Goal: Transaction & Acquisition: Purchase product/service

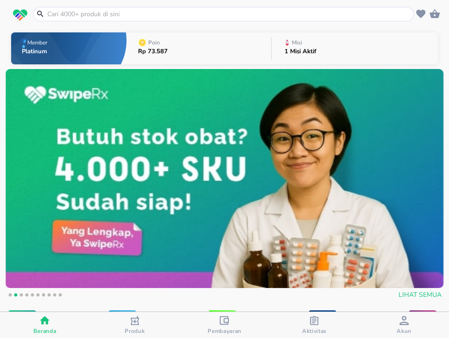
click at [190, 13] on input "text" at bounding box center [228, 14] width 365 height 10
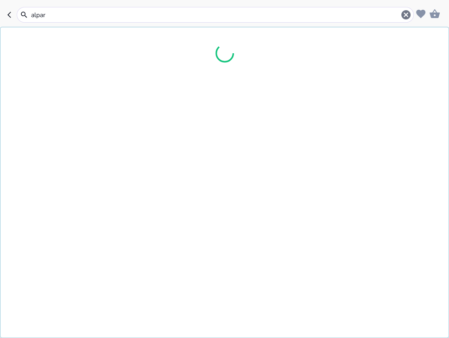
type input "alpara"
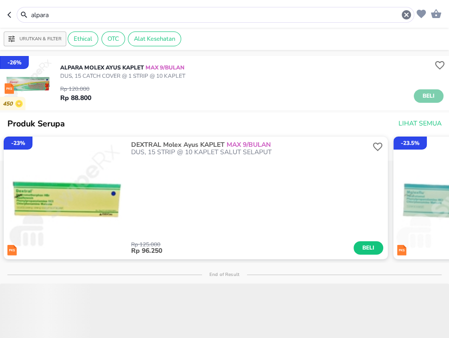
click at [438, 95] on button "Beli" at bounding box center [429, 95] width 30 height 13
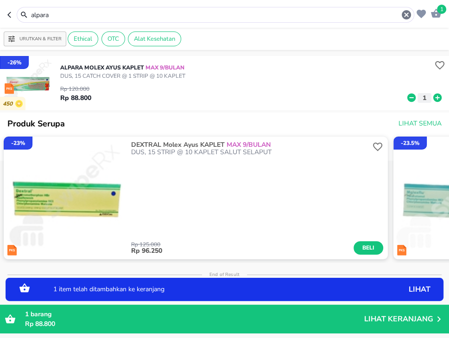
click at [439, 99] on icon at bounding box center [437, 98] width 8 height 8
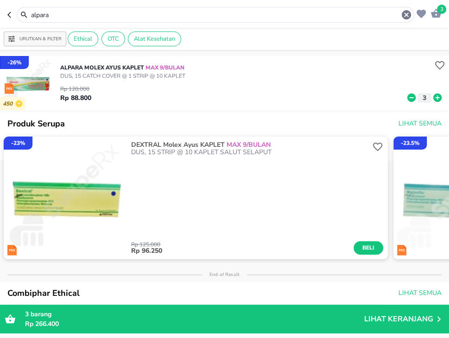
click at [157, 14] on input "alpara" at bounding box center [215, 15] width 371 height 10
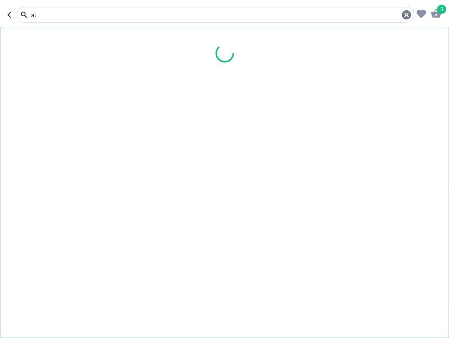
type input "a"
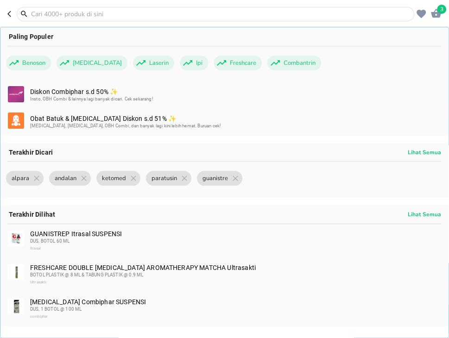
click at [166, 16] on input "text" at bounding box center [221, 14] width 382 height 10
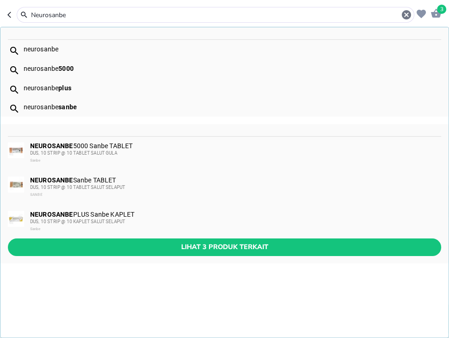
type input "Neurosanbe"
click at [231, 222] on div "DUS, 10 STRIP @ 10 KAPLET SALUT SELAPUT" at bounding box center [235, 221] width 410 height 7
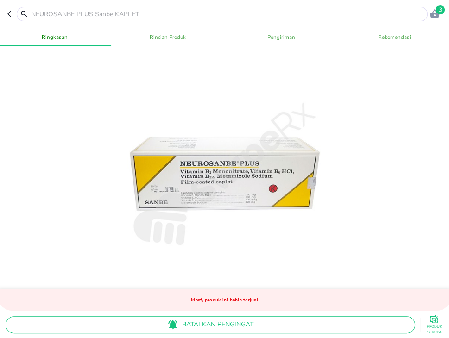
click at [209, 12] on input "text" at bounding box center [227, 14] width 395 height 10
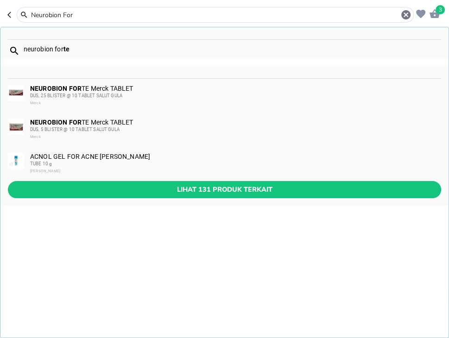
type input "Neurobion For"
click at [194, 88] on div "NEUROBION FOR TE Merck TABLET DUS, 25 BLISTER @ 10 TABLET SALUT GULA Merck" at bounding box center [235, 96] width 410 height 22
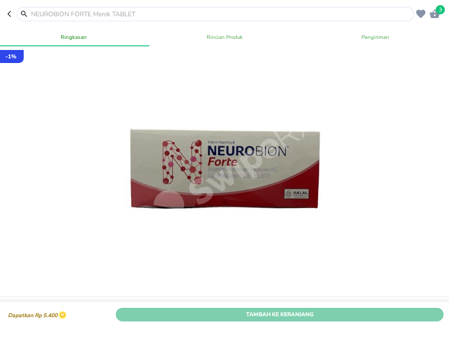
click at [358, 319] on span "Tambah Ke Keranjang" at bounding box center [280, 315] width 314 height 10
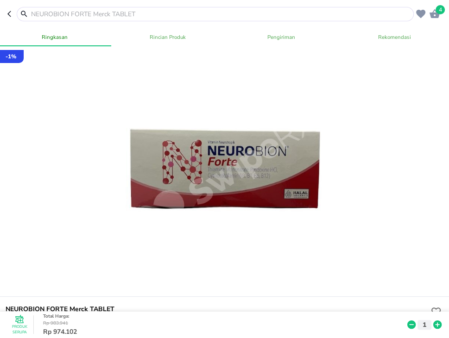
click at [152, 13] on input "text" at bounding box center [220, 14] width 381 height 10
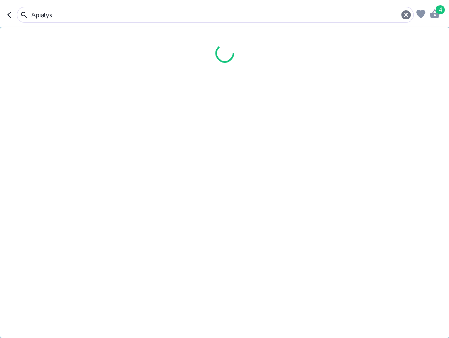
click at [102, 16] on input "Apialys" at bounding box center [215, 15] width 370 height 10
type input "Apialys"
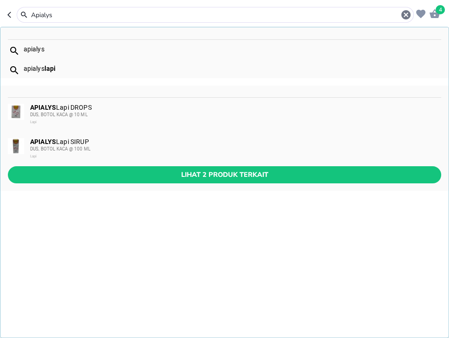
click at [256, 107] on div "APIALYS Lapi DROPS DUS, BOTOL KACA @ 10 ML Lapi" at bounding box center [235, 115] width 410 height 22
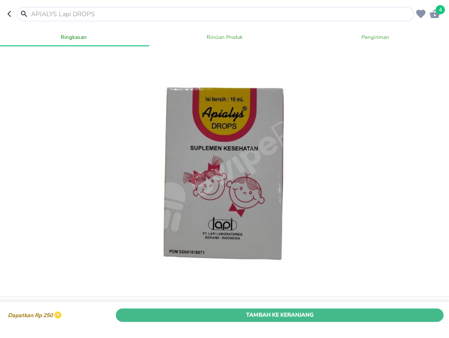
click at [429, 314] on span "Tambah Ke Keranjang" at bounding box center [280, 315] width 314 height 10
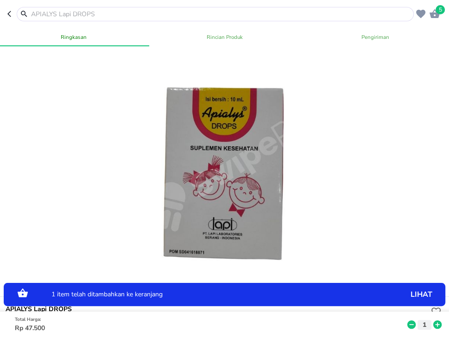
click at [439, 323] on icon at bounding box center [437, 325] width 8 height 8
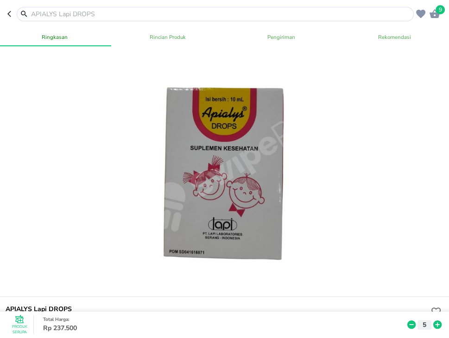
click at [270, 10] on input "text" at bounding box center [220, 14] width 381 height 10
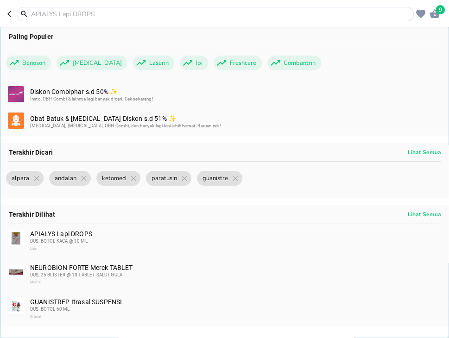
click at [310, 13] on input "text" at bounding box center [220, 14] width 381 height 10
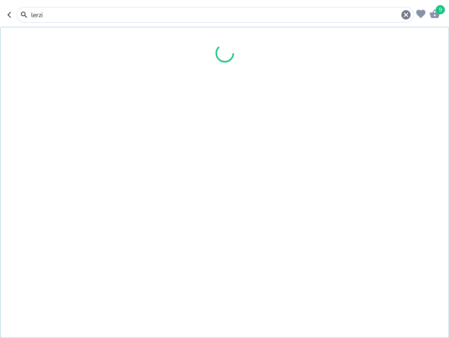
type input "lerzin"
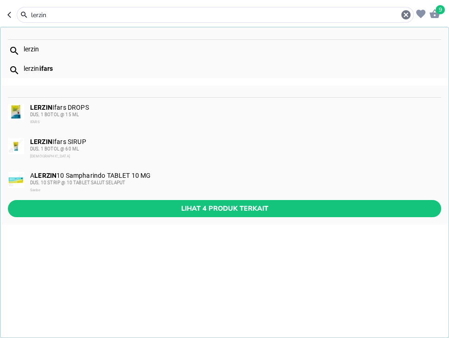
click at [57, 19] on input "lerzin" at bounding box center [215, 15] width 370 height 10
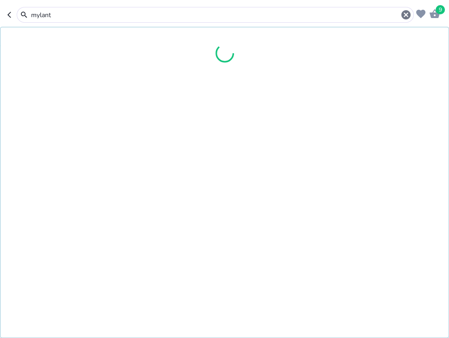
type input "mylanta"
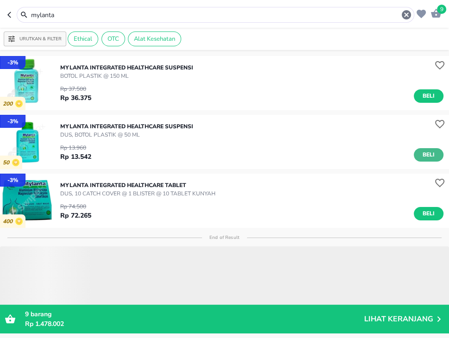
click at [431, 160] on button "Beli" at bounding box center [429, 154] width 30 height 13
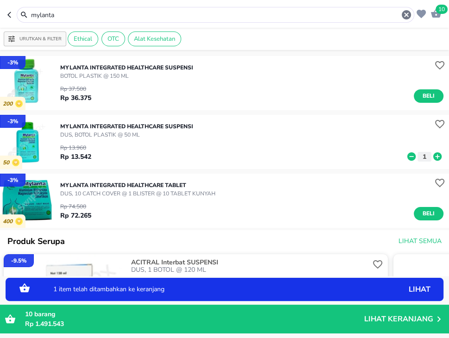
click at [442, 157] on icon at bounding box center [437, 157] width 8 height 8
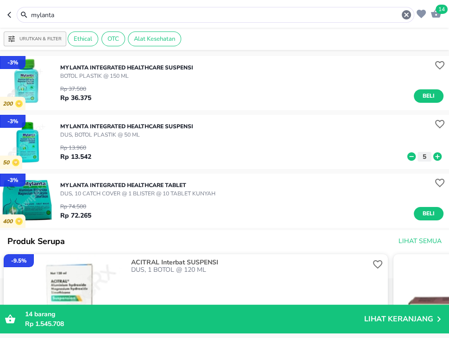
click at [172, 14] on input "mylanta" at bounding box center [215, 15] width 371 height 10
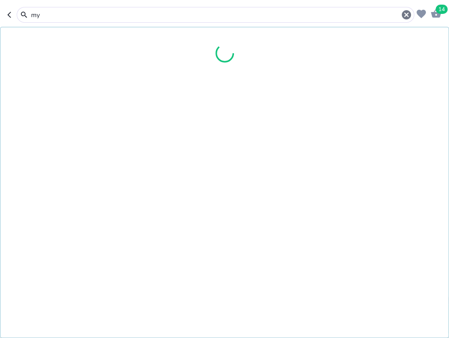
type input "m"
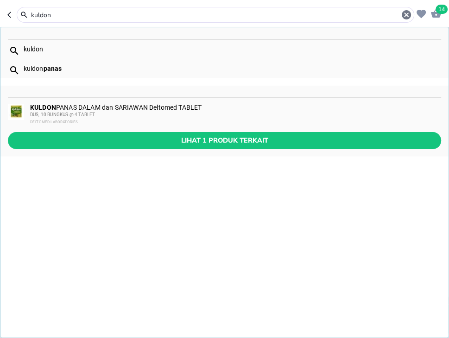
type input "kuldon"
click at [118, 116] on div "DUS, 10 BUNGKUS @ 4 TABLET" at bounding box center [235, 114] width 410 height 7
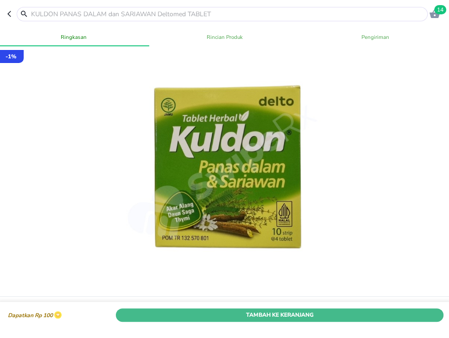
click at [338, 318] on span "Tambah Ke Keranjang" at bounding box center [280, 315] width 314 height 10
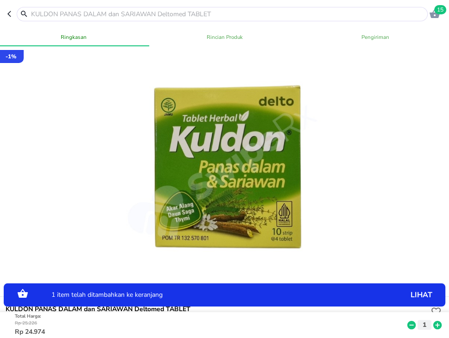
click at [168, 15] on input "text" at bounding box center [227, 14] width 395 height 10
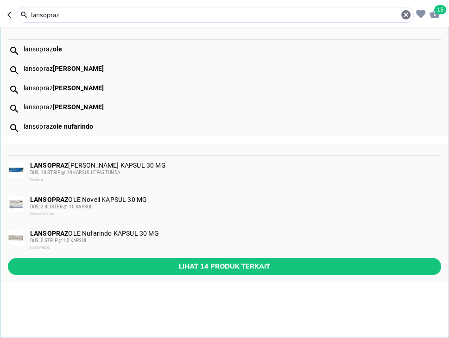
type input "lansopraz"
click at [116, 164] on div "LANSOPRAZ OLE Hexpharm KAPSUL 30 MG DUS, 10 STRIP @ 10 KAPSUL LEPAS TUNDA Dankos" at bounding box center [235, 173] width 410 height 22
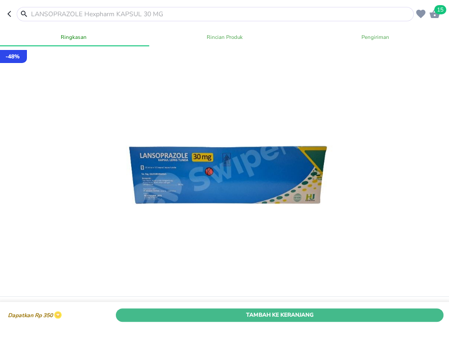
click at [432, 318] on span "Tambah Ke Keranjang" at bounding box center [280, 315] width 314 height 10
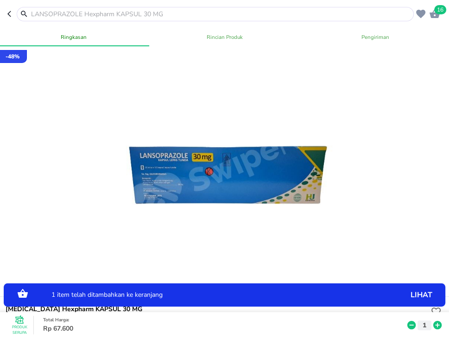
click at [440, 324] on icon at bounding box center [437, 325] width 8 height 8
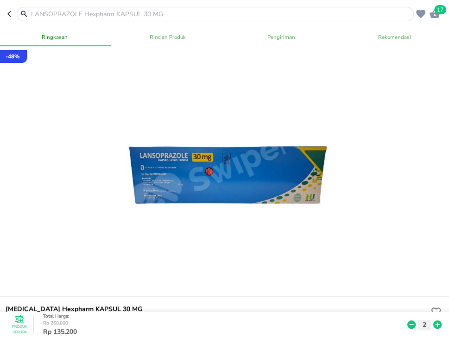
click at [214, 15] on input "text" at bounding box center [220, 14] width 381 height 10
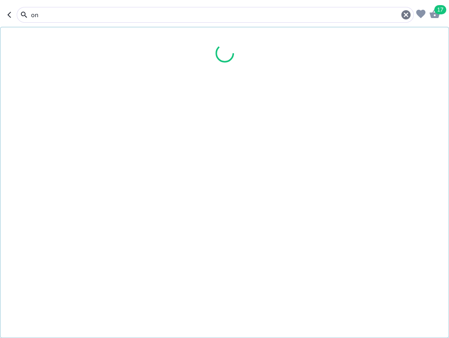
type input "o"
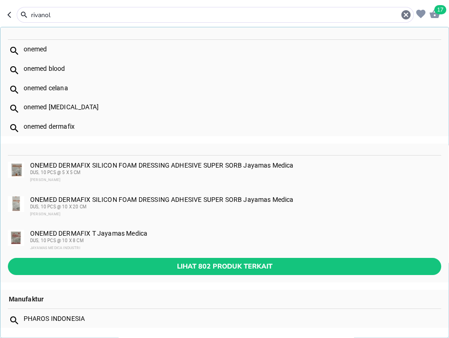
click at [213, 16] on input "rivanol" at bounding box center [215, 15] width 370 height 10
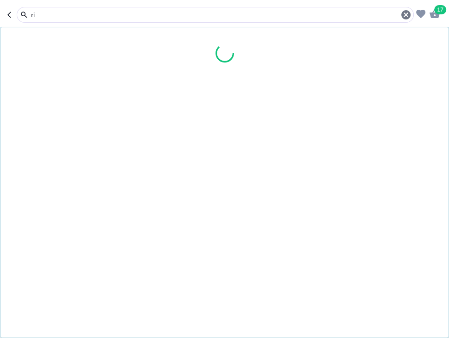
type input "r"
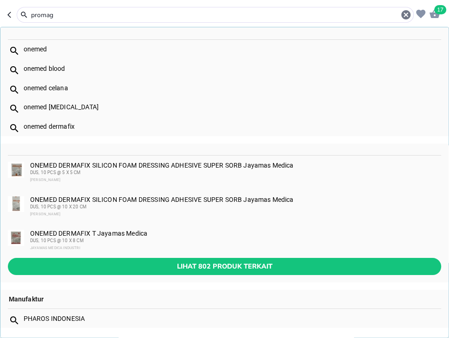
type input "promag"
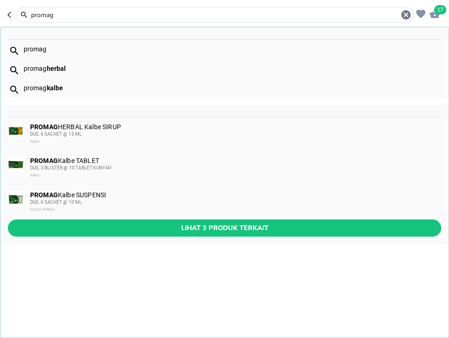
click at [119, 196] on div "PROMAG Kalbe SUSPENSI DUS, 6 SACHET @ 10 ML KALBE FARMA" at bounding box center [235, 202] width 410 height 22
click at [119, 196] on div at bounding box center [224, 174] width 221 height 221
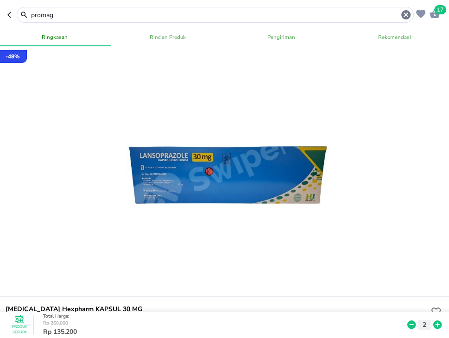
click at [119, 197] on div at bounding box center [224, 174] width 221 height 221
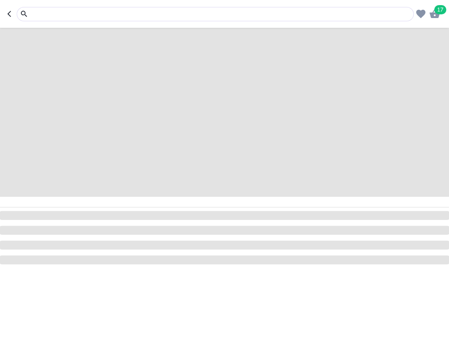
click at [285, 14] on input "text" at bounding box center [220, 14] width 381 height 10
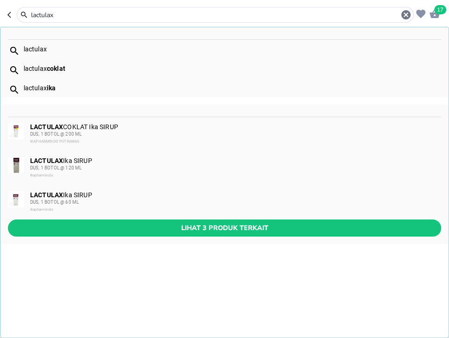
type input "lactulax"
click at [93, 199] on div "DUS, 1 BOTOL @ 60 ML" at bounding box center [235, 202] width 410 height 7
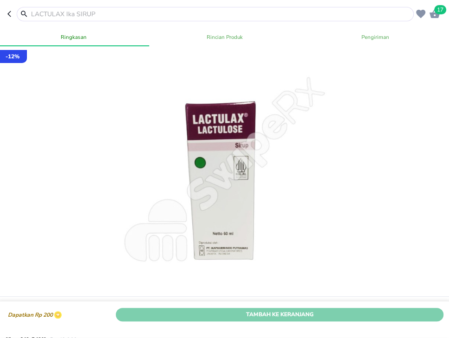
click at [292, 315] on span "Tambah Ke Keranjang" at bounding box center [280, 315] width 314 height 10
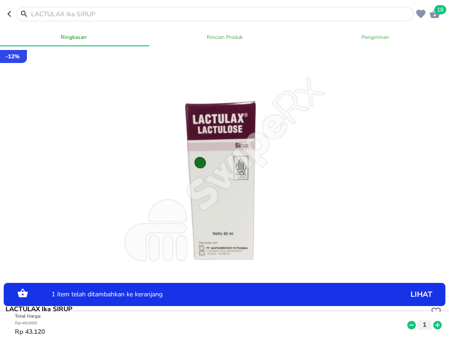
click at [442, 324] on icon at bounding box center [438, 325] width 12 height 10
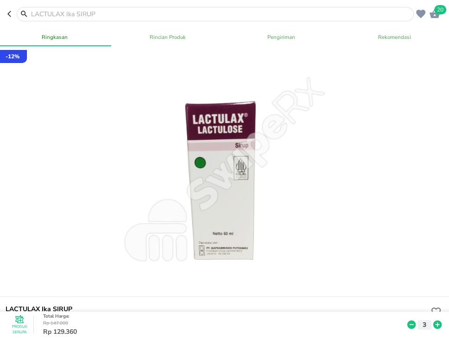
click at [130, 16] on input "text" at bounding box center [220, 14] width 381 height 10
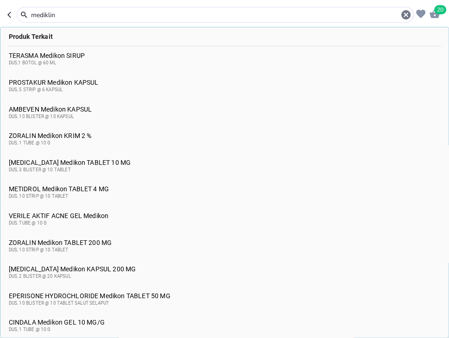
click at [126, 14] on input "mediklin" at bounding box center [215, 15] width 370 height 10
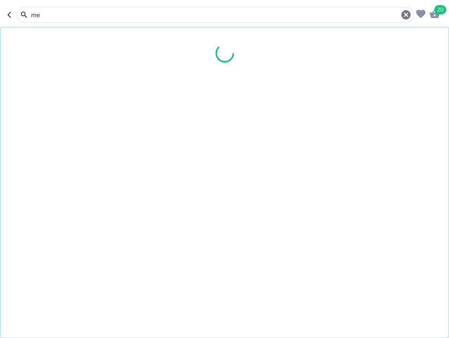
type input "m"
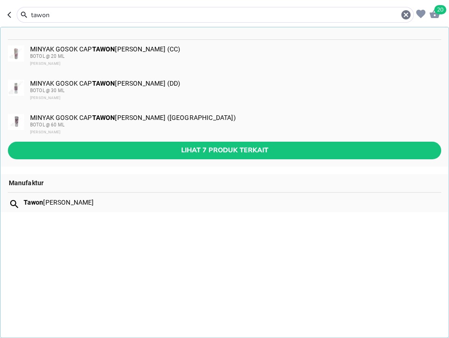
type input "tawon"
click at [148, 51] on div "MINYAK GOSOK CAP TAWON Jaya Makassar (CC) BOTOL @ [GEOGRAPHIC_DATA] Makassar" at bounding box center [235, 56] width 410 height 22
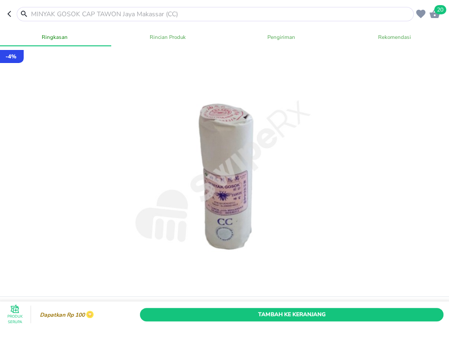
click at [202, 14] on input "text" at bounding box center [220, 14] width 381 height 10
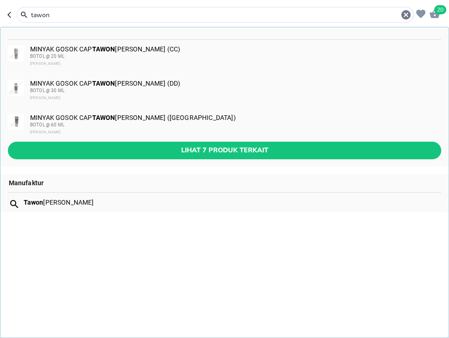
type input "tawon"
click at [243, 121] on div "MINYAK GOSOK CAP TAWON Jaya Makassar ([GEOGRAPHIC_DATA]) BOTOL @ [GEOGRAPHIC_DA…" at bounding box center [235, 125] width 410 height 22
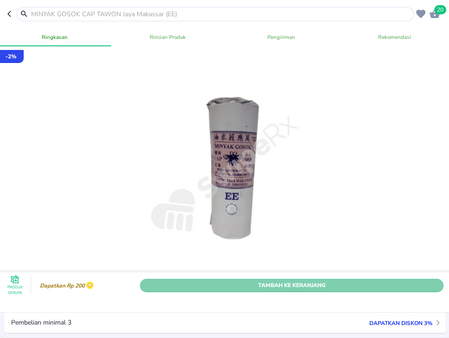
click at [410, 285] on span "Tambah Ke Keranjang" at bounding box center [292, 285] width 290 height 10
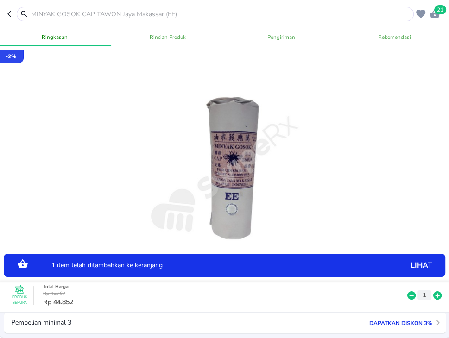
click at [438, 293] on icon at bounding box center [437, 296] width 8 height 8
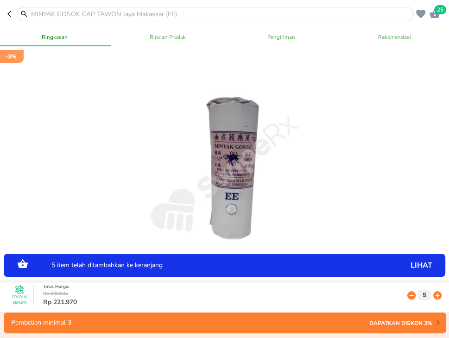
click at [438, 293] on icon at bounding box center [437, 296] width 8 height 8
click at [226, 12] on input "text" at bounding box center [220, 14] width 381 height 10
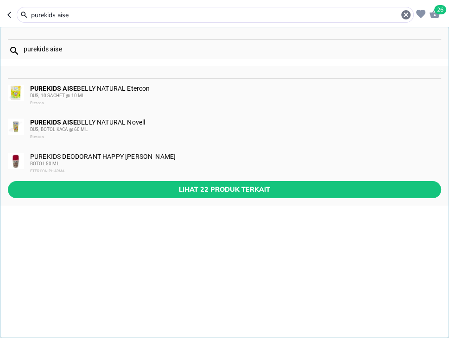
type input "purekids aise"
click at [191, 93] on div "DUS, 10 SACHET @ 10 ML" at bounding box center [235, 95] width 410 height 7
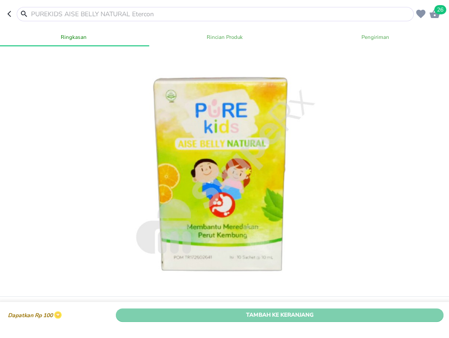
click at [361, 313] on span "Tambah Ke Keranjang" at bounding box center [280, 315] width 314 height 10
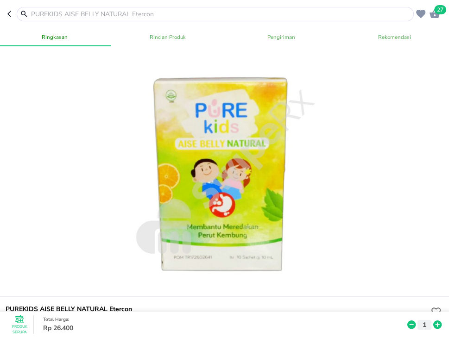
click at [62, 12] on input "text" at bounding box center [220, 14] width 381 height 10
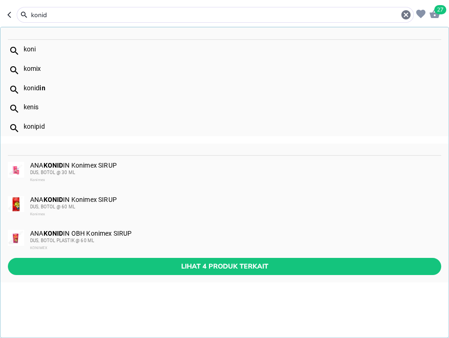
type input "konid"
